Goal: Find specific page/section: Find specific page/section

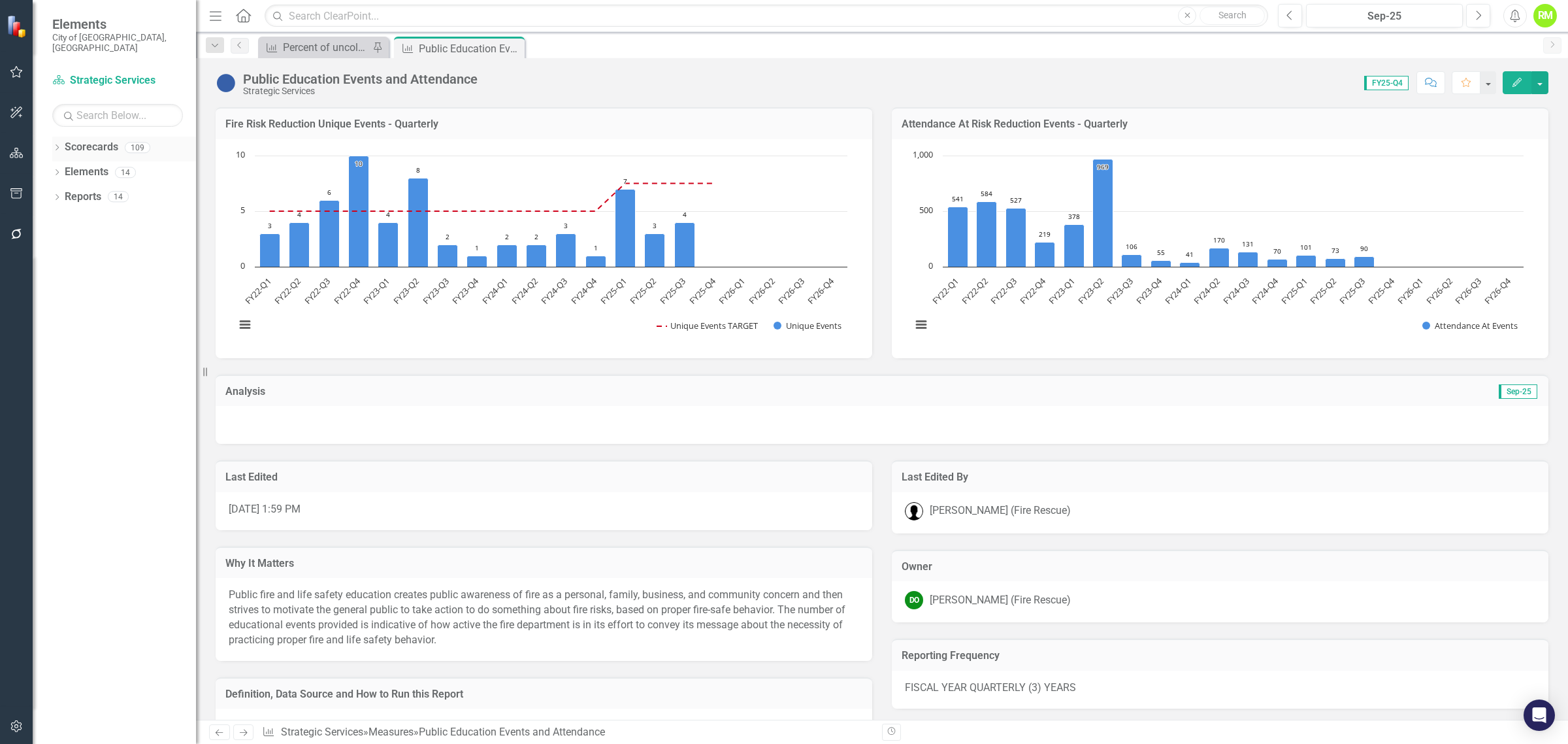
click at [58, 144] on icon at bounding box center [57, 147] width 3 height 6
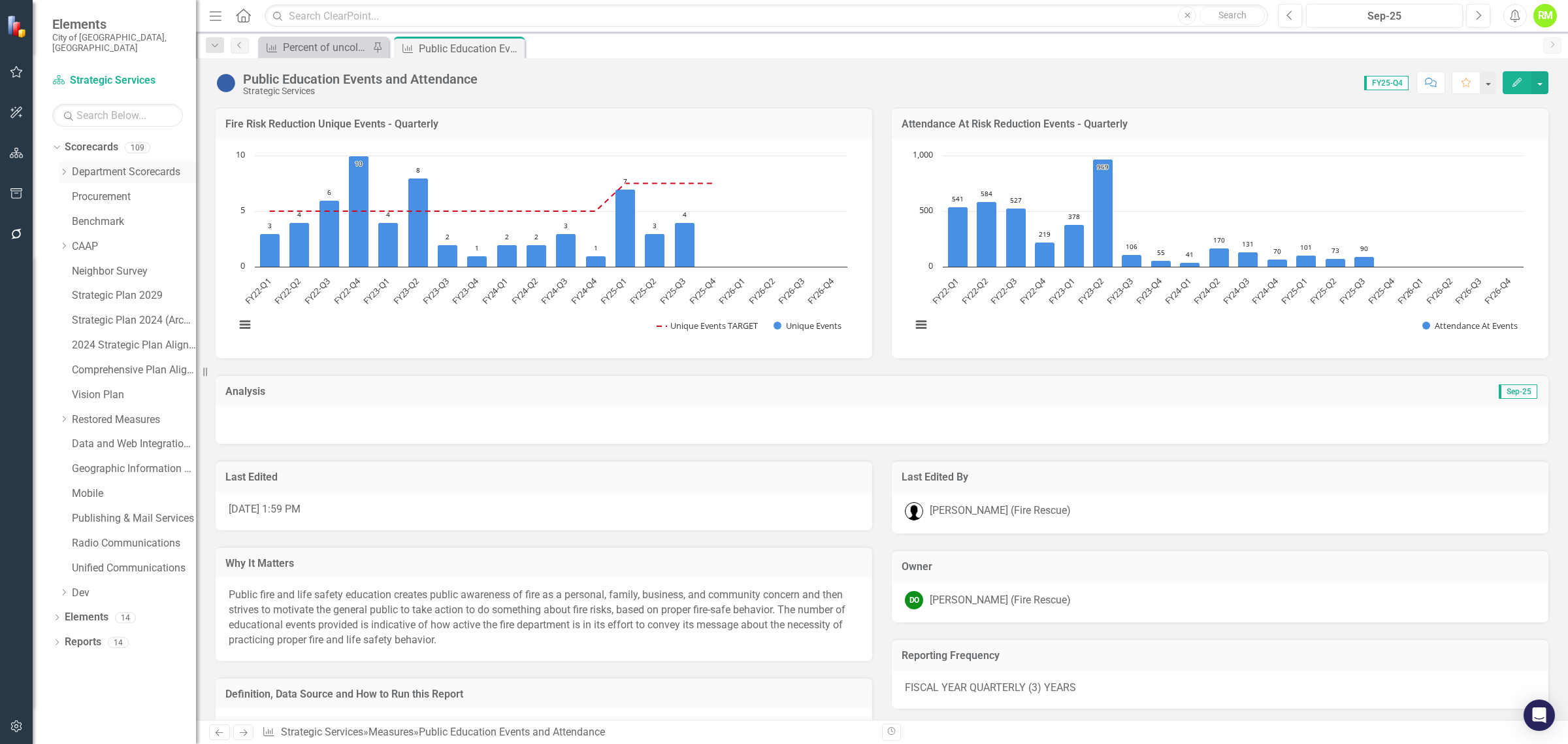
click at [63, 168] on icon "Dropdown" at bounding box center [64, 172] width 10 height 8
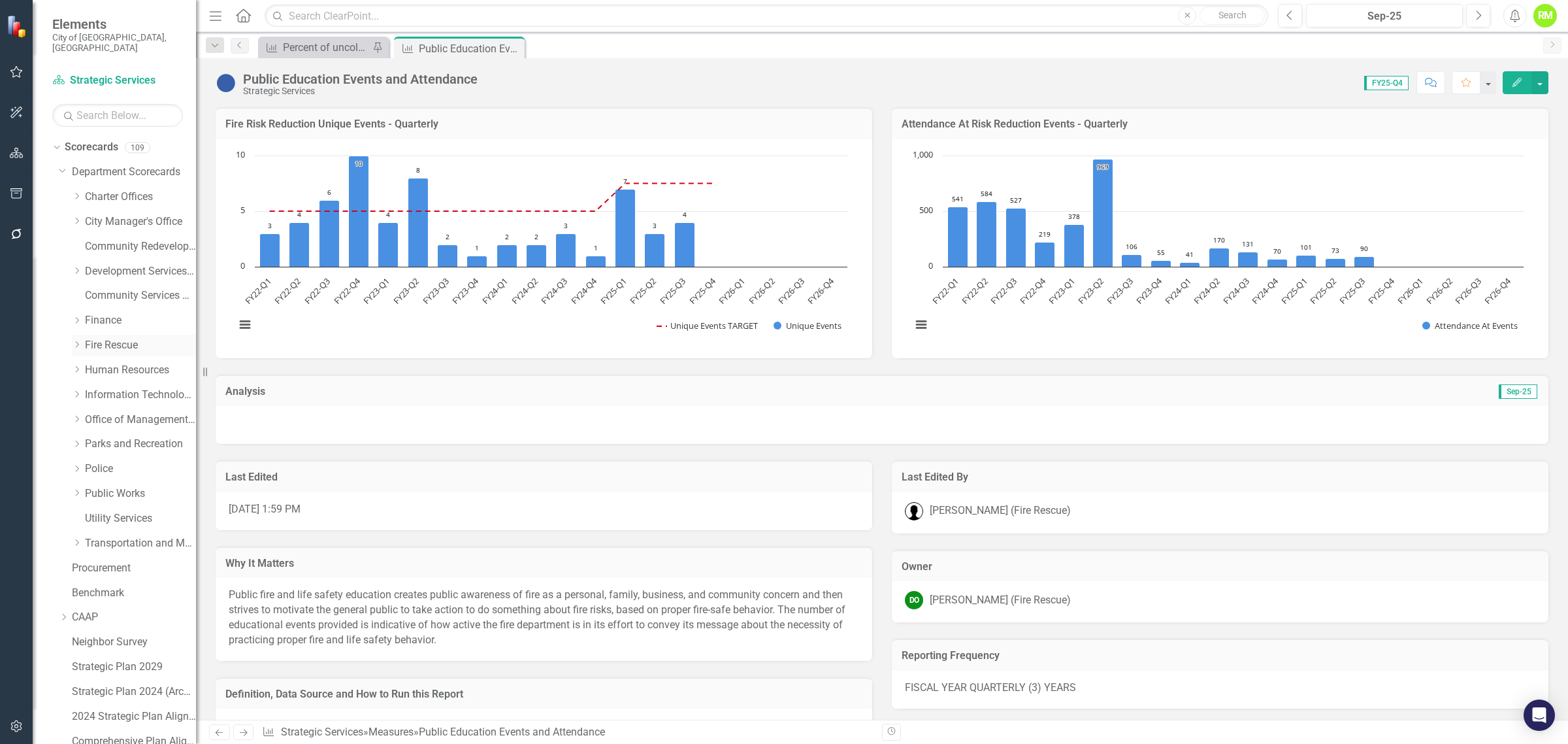
click at [100, 338] on link "Fire Rescue" at bounding box center [141, 345] width 111 height 15
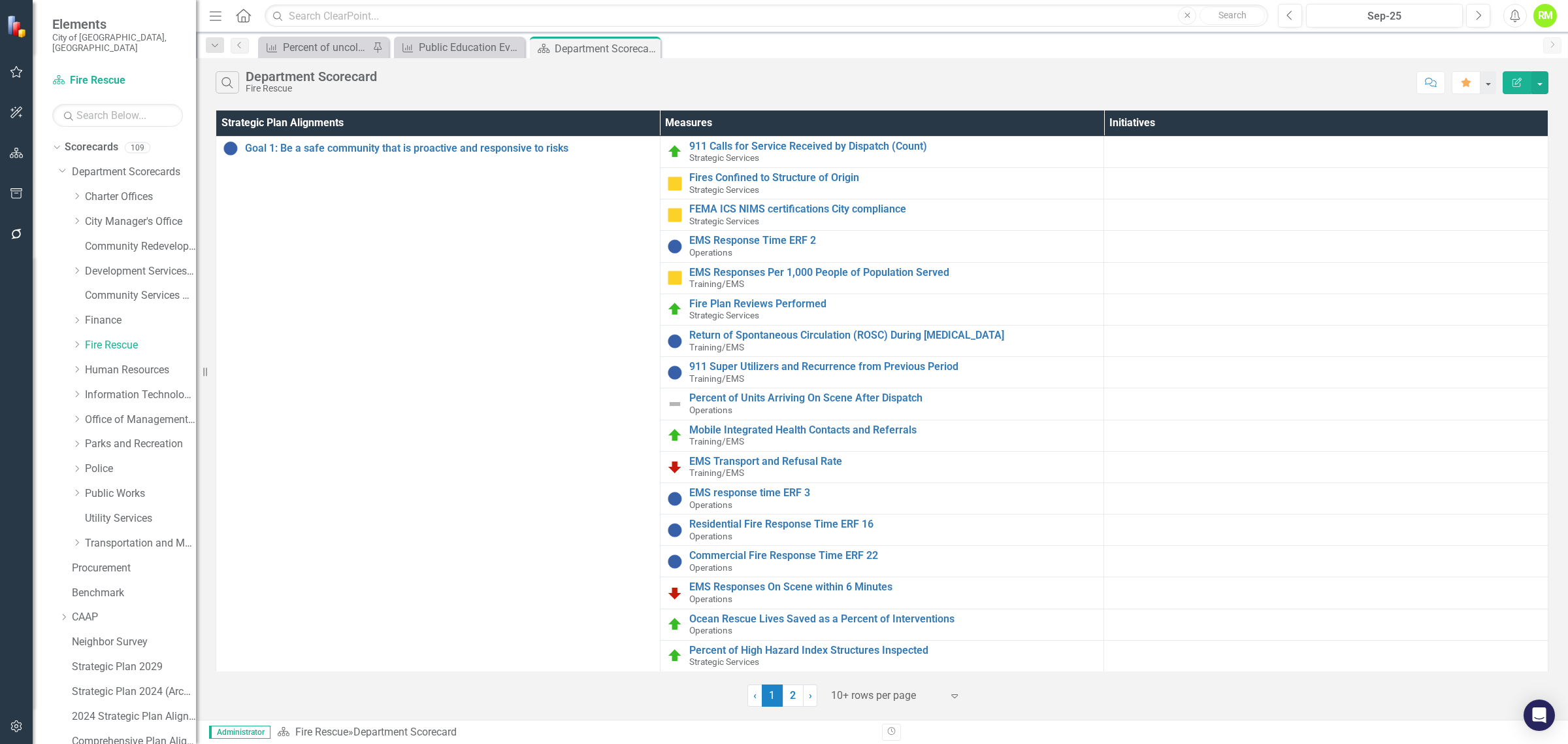
click at [864, 691] on div at bounding box center [887, 695] width 111 height 18
drag, startPoint x: 873, startPoint y: 657, endPoint x: 869, endPoint y: 670, distance: 13.6
click at [869, 670] on div "10+ rows per page 25+ rows per page 50+ rows per page 100+ rows per page Displa…" at bounding box center [896, 631] width 144 height 107
click at [869, 670] on div "Display All Rows" at bounding box center [899, 673] width 123 height 15
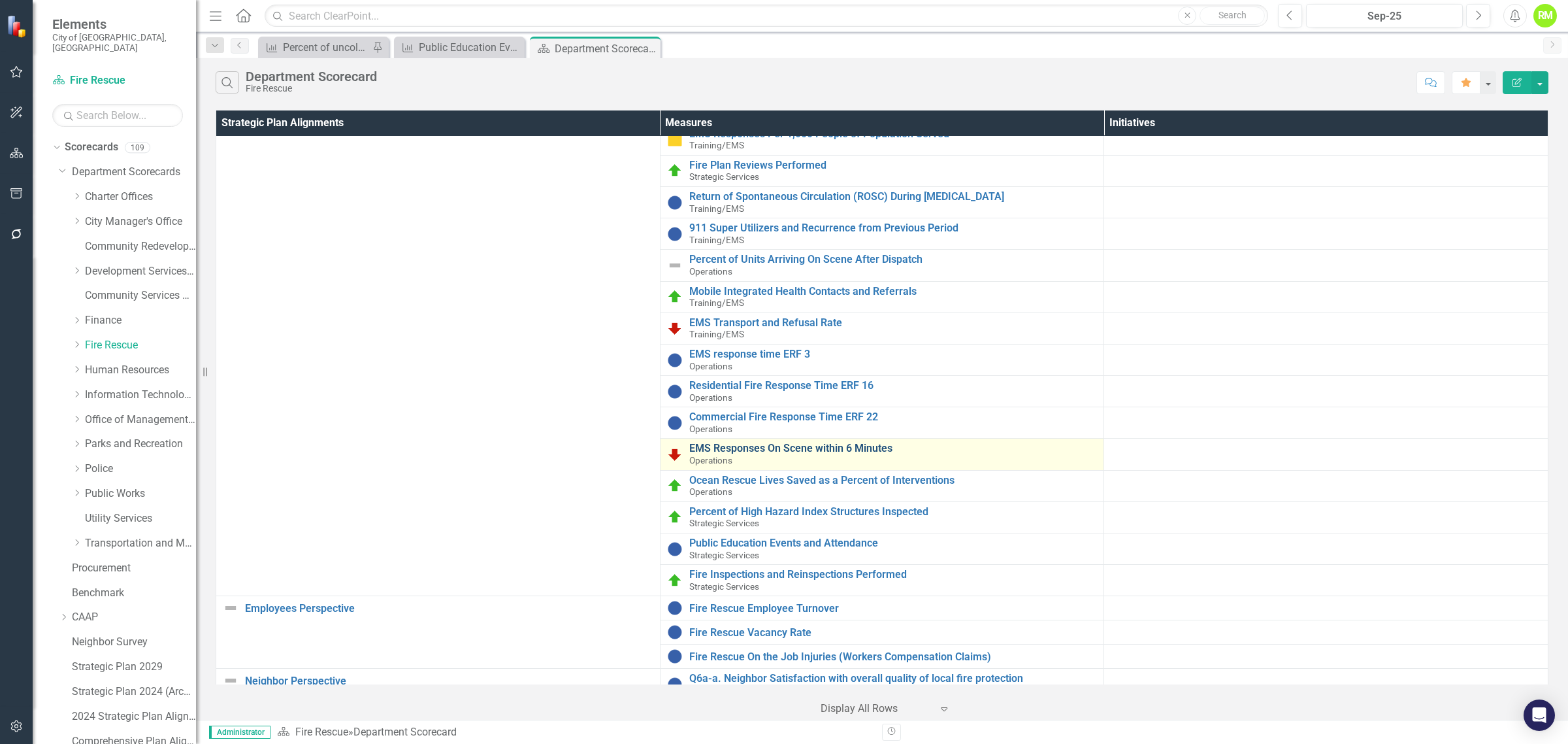
scroll to position [245, 0]
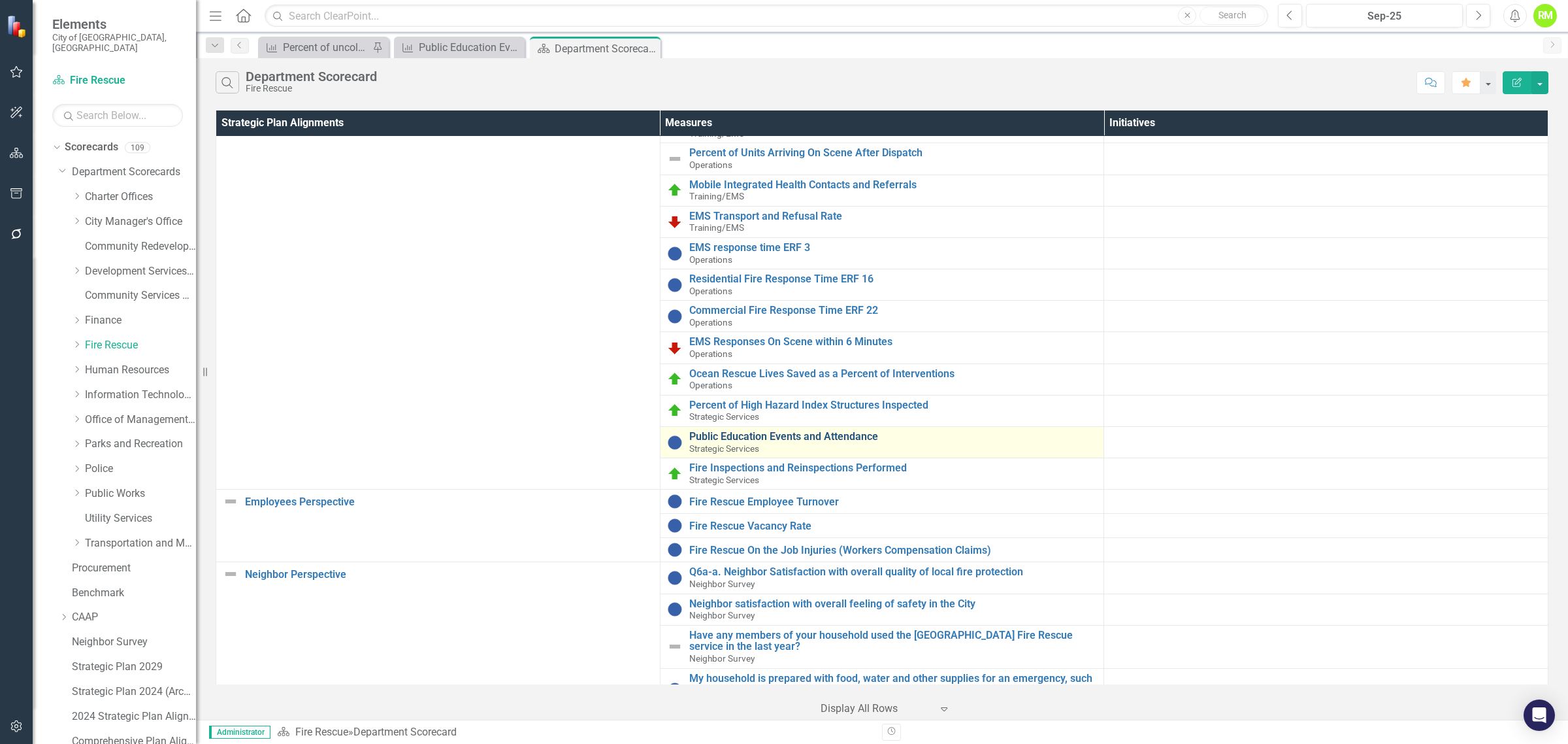
click at [767, 438] on link "Public Education Events and Attendance" at bounding box center [893, 436] width 408 height 12
